Goal: Transaction & Acquisition: Download file/media

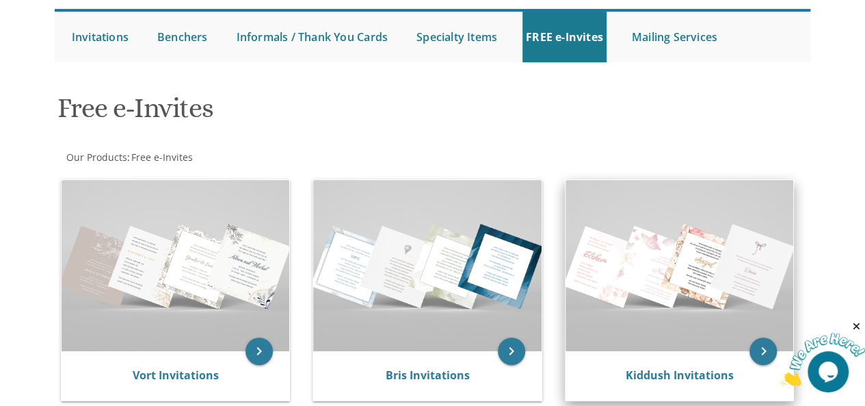
scroll to position [135, 0]
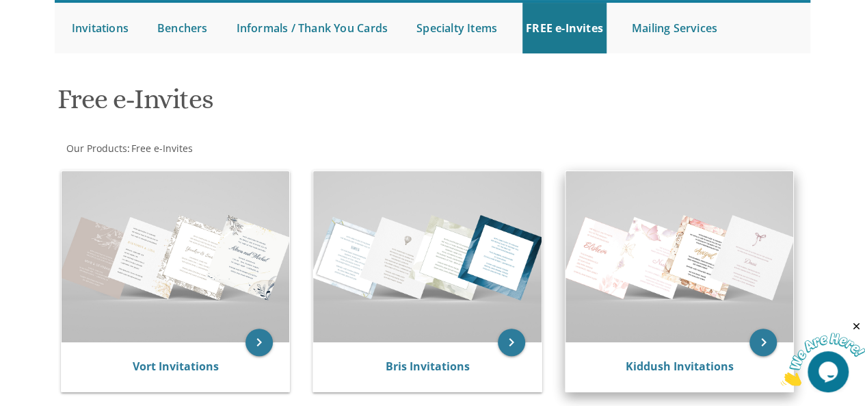
click at [694, 296] on img at bounding box center [680, 256] width 228 height 171
click at [756, 345] on icon "keyboard_arrow_right" at bounding box center [762, 341] width 27 height 27
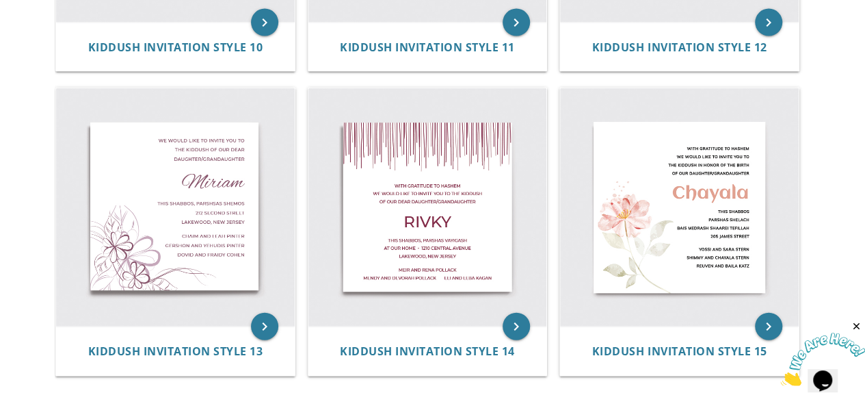
scroll to position [1421, 0]
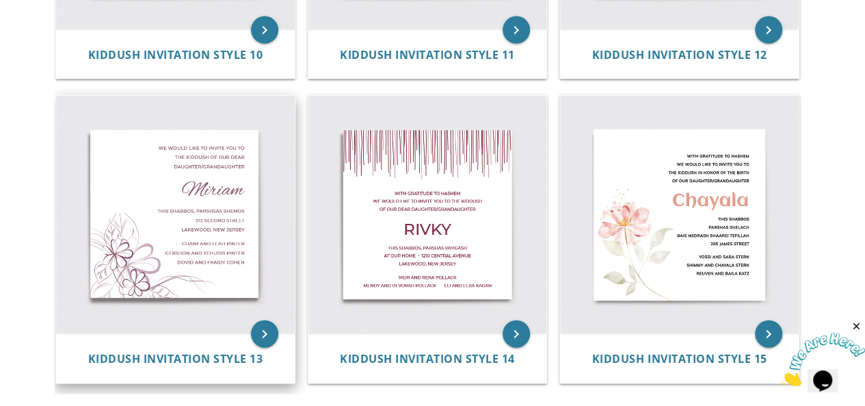
click at [170, 230] on img at bounding box center [175, 215] width 239 height 239
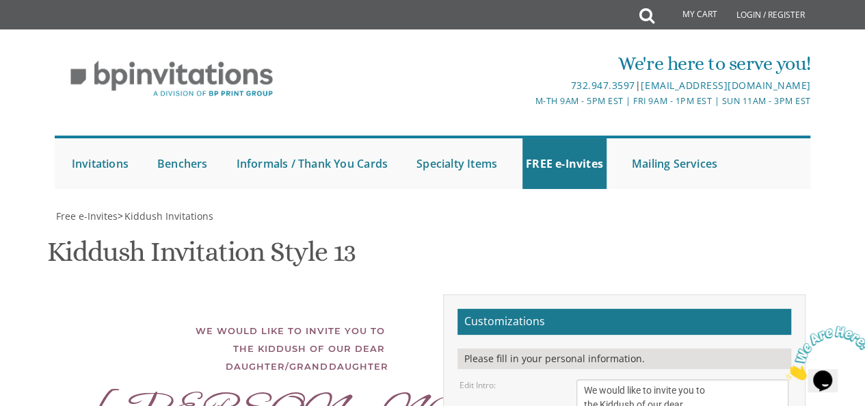
scroll to position [305, 0]
drag, startPoint x: 726, startPoint y: 225, endPoint x: 689, endPoint y: 225, distance: 36.2
type textarea "This Shabbos, Parshas Shomftim 212 Second Street Lakewood, New Jersey"
click at [345, 402] on div "Miriam" at bounding box center [241, 411] width 294 height 18
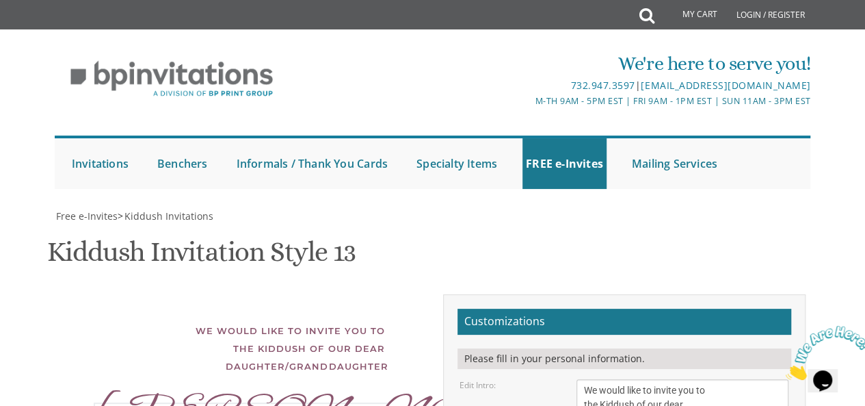
drag, startPoint x: 619, startPoint y: 185, endPoint x: 543, endPoint y: 175, distance: 76.5
drag, startPoint x: 613, startPoint y: 185, endPoint x: 547, endPoint y: 183, distance: 65.7
type textarea "Shalosh Seudos"
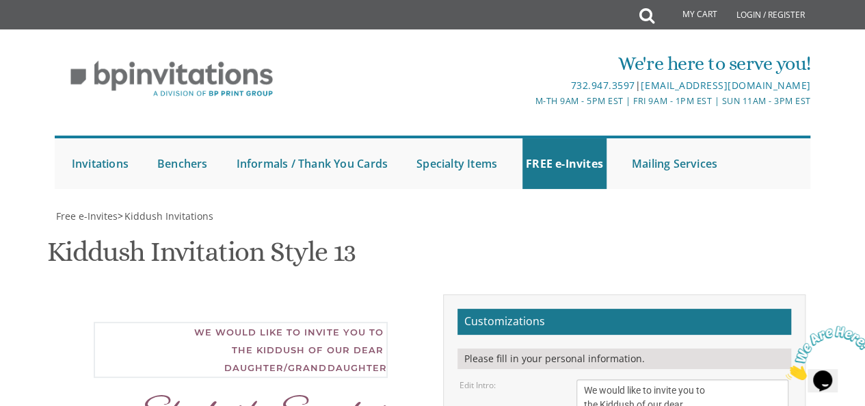
drag, startPoint x: 595, startPoint y: 83, endPoint x: 563, endPoint y: 81, distance: 31.5
click at [563, 379] on div "Edit Intro: We would like to invite you to the Kiddush of our dear daughter/gra…" at bounding box center [623, 404] width 349 height 51
click at [741, 379] on textarea "We would like to invite you to the Kiddush of our dear daughter/granddaughter" at bounding box center [682, 404] width 213 height 51
drag, startPoint x: 693, startPoint y: 116, endPoint x: 561, endPoint y: 111, distance: 132.7
click at [561, 379] on div "Edit Intro: We would like to invite you to the Kiddush of our dear daughter/gra…" at bounding box center [623, 404] width 349 height 51
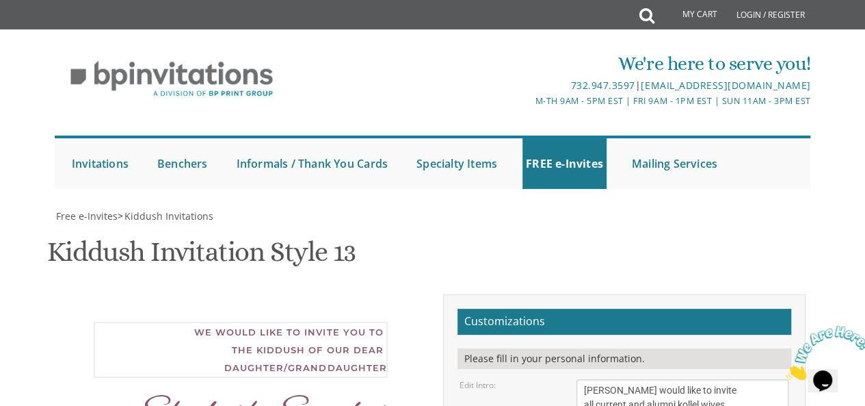
click at [730, 379] on textarea "We would like to invite you to the Kiddush of our dear daughter/granddaughter" at bounding box center [682, 404] width 213 height 51
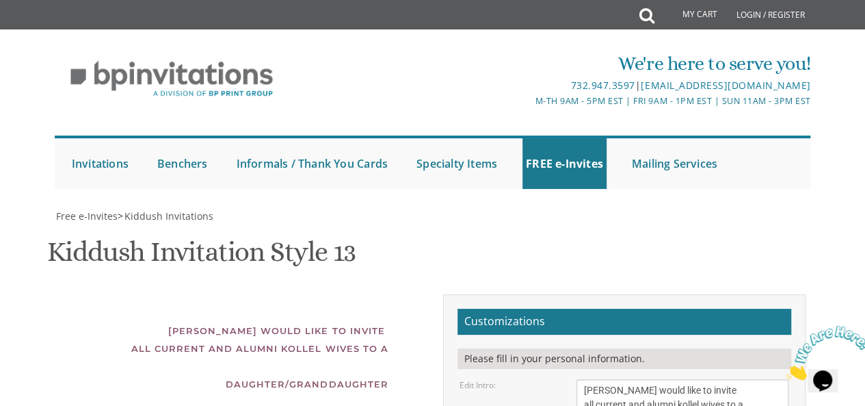
click at [728, 379] on textarea "We would like to invite you to the Kiddush of our dear daughter/granddaughter" at bounding box center [682, 404] width 213 height 51
click at [679, 379] on textarea "We would like to invite you to the Kiddush of our dear daughter/granddaughter" at bounding box center [682, 404] width 213 height 51
type textarea "YIGC Kollel would like to invite all current and alumni kollel wives to a ladie…"
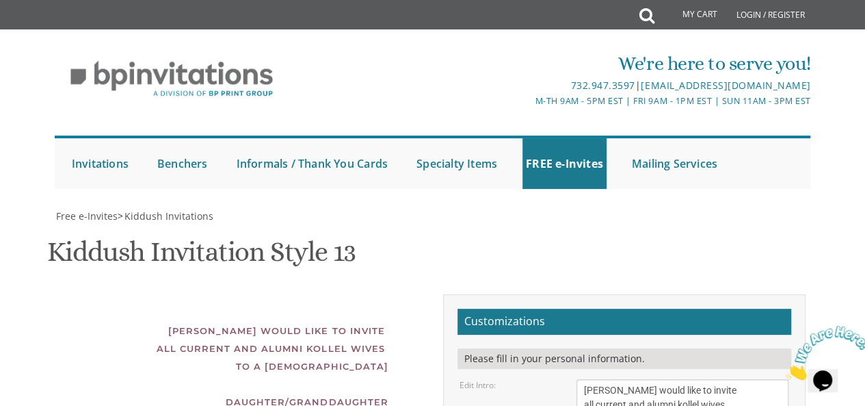
drag, startPoint x: 668, startPoint y: 237, endPoint x: 557, endPoint y: 241, distance: 111.5
type textarea "This Shabbos, Parshas Shomftim at the Burnsteins Lakewood, New Jersey"
drag, startPoint x: 692, startPoint y: 340, endPoint x: 558, endPoint y: 325, distance: 134.9
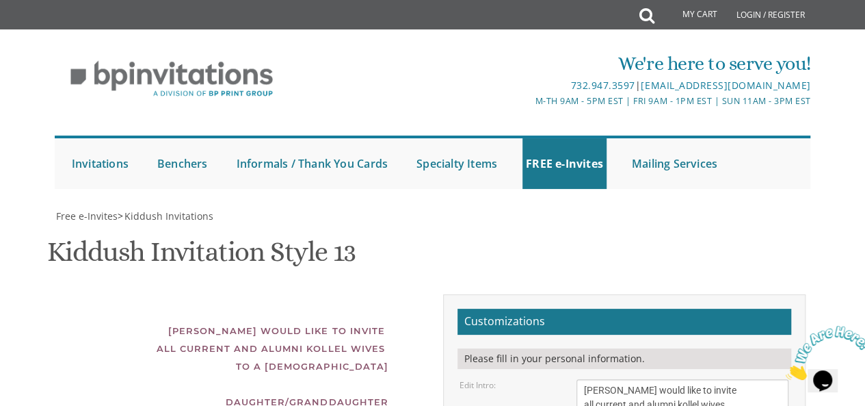
type textarea "c"
type textarea "Cant wait to see you there!"
drag, startPoint x: 683, startPoint y: 287, endPoint x: 525, endPoint y: 289, distance: 158.7
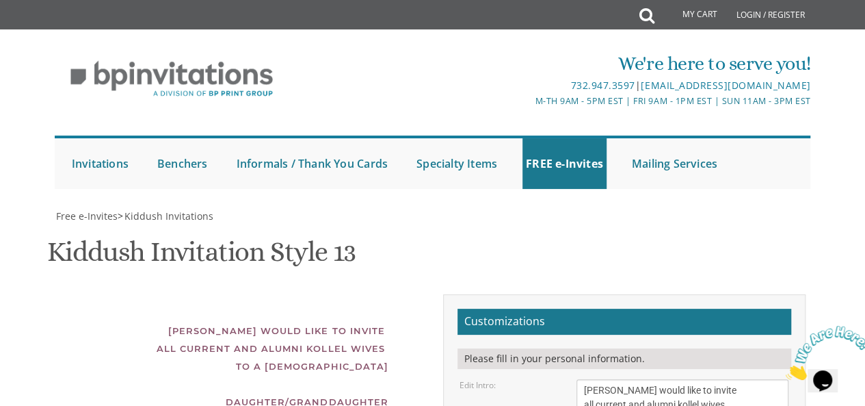
drag, startPoint x: 621, startPoint y: 325, endPoint x: 556, endPoint y: 328, distance: 65.0
type textarea "Looking forward to see you there!"
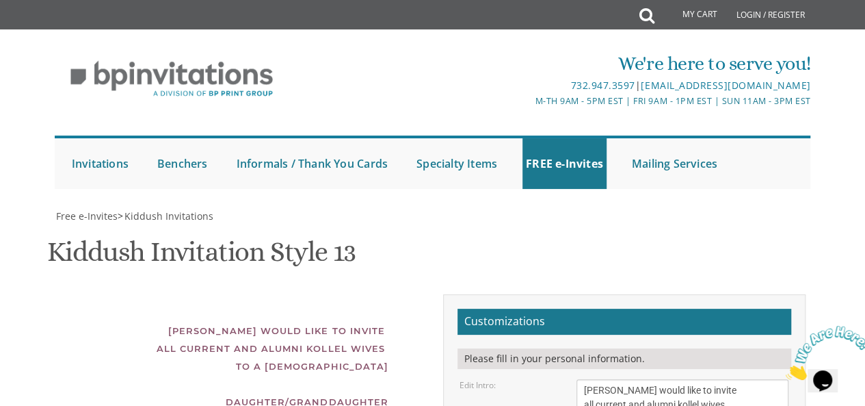
type textarea "This Shabbos, Parshas Shomftim at the Burnsteins, 5 PM Lakewood, New Jersey"
drag, startPoint x: 708, startPoint y: 117, endPoint x: 580, endPoint y: 103, distance: 129.4
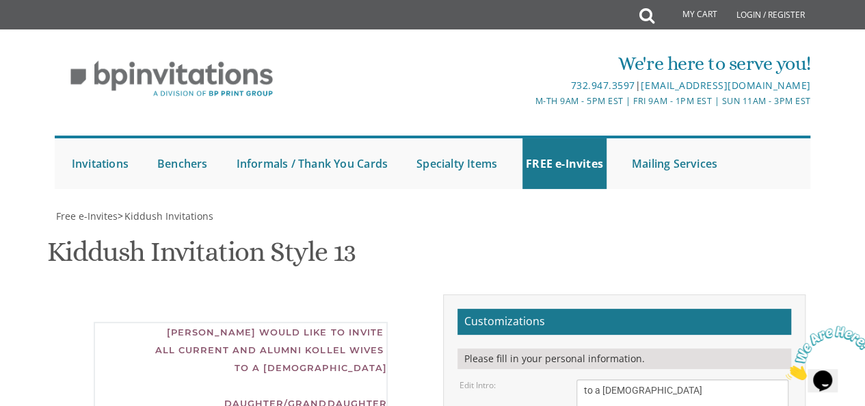
click at [580, 379] on textarea "We would like to invite you to the Kiddush of our dear daughter/granddaughter" at bounding box center [682, 404] width 213 height 51
type textarea "YIGC Kollel would like to invite all current and alumni kollel wives to a ladies"
drag, startPoint x: 682, startPoint y: 255, endPoint x: 579, endPoint y: 253, distance: 104.0
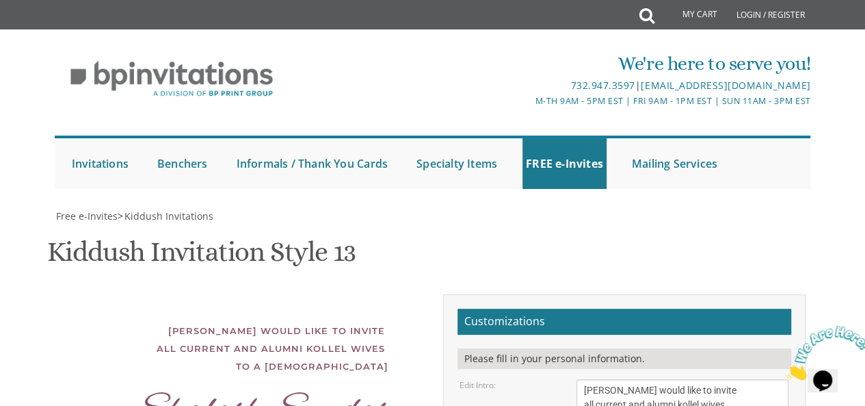
type textarea "This Shabbos, Parshas Shomftim at the Burnsteins, 5 PM , Beachwood"
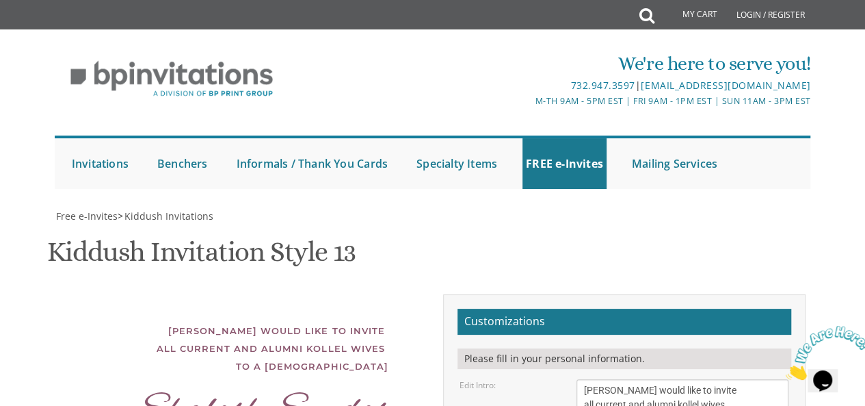
click at [583, 379] on textarea "We would like to invite you to the Kiddush of our dear daughter/granddaughter" at bounding box center [682, 404] width 213 height 51
type textarea "YIGC Kollel would like to invite all current and alumni kollel wives to a ladies"
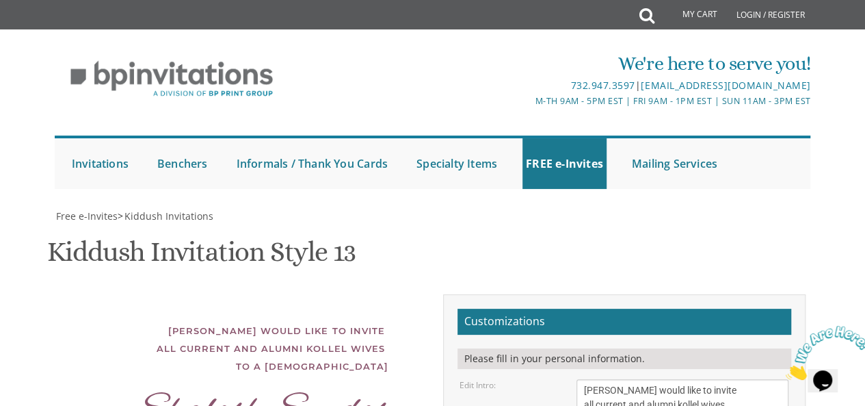
scroll to position [522, 0]
type textarea "This Shabbos, Parshas Shoftim at the Burnstein's, 5 PM 23794 Wendover, Beachwood"
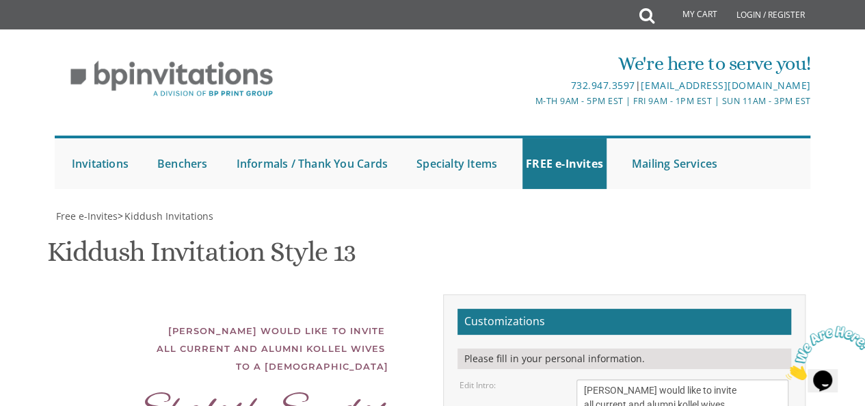
type input "shiflorans@gmail.com"
